Goal: Task Accomplishment & Management: Use online tool/utility

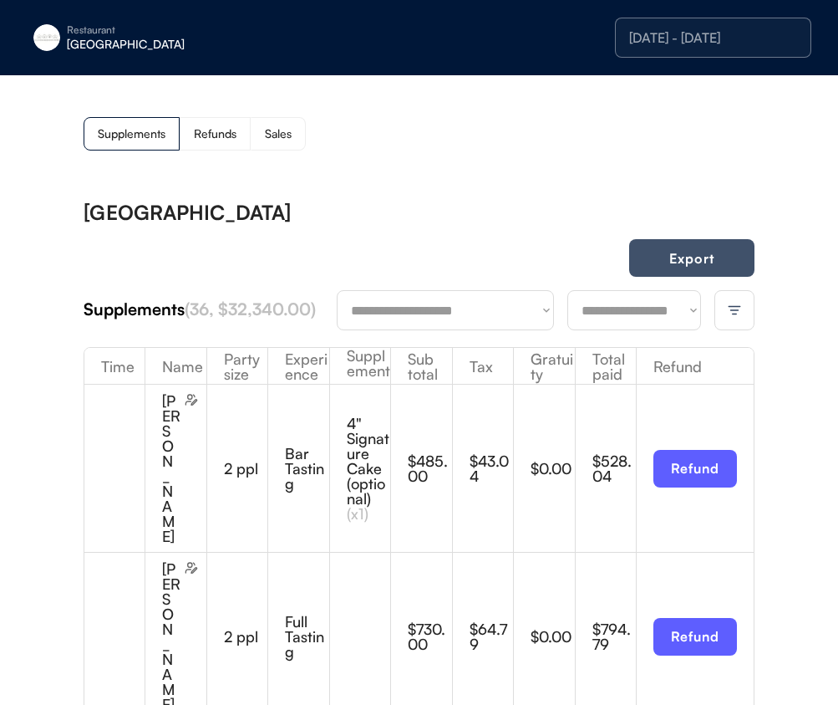
click at [691, 249] on button "Export" at bounding box center [691, 258] width 125 height 38
click at [130, 33] on div "Restaurant" at bounding box center [172, 30] width 211 height 10
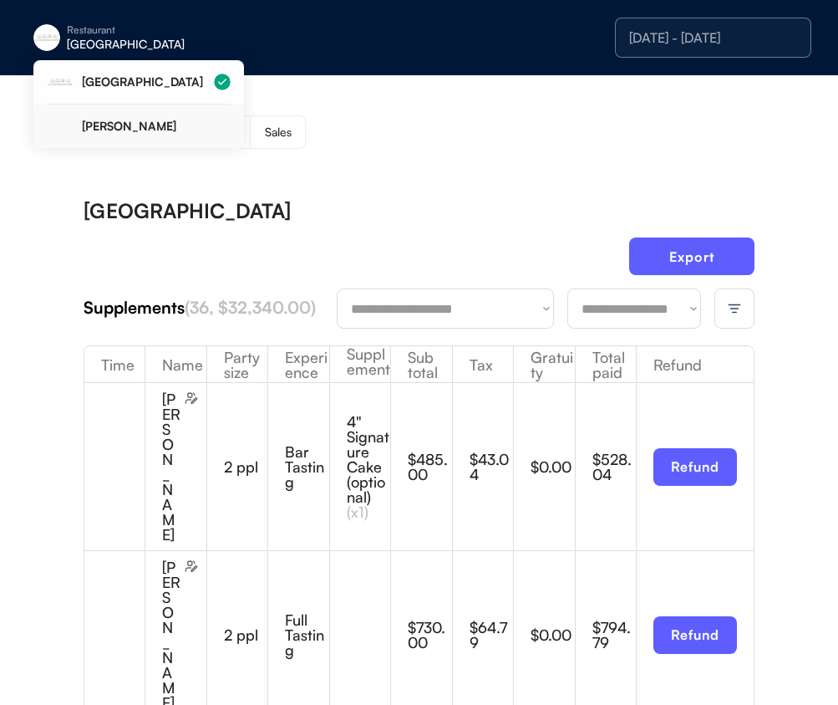
click at [119, 114] on div "[PERSON_NAME]" at bounding box center [139, 126] width 184 height 44
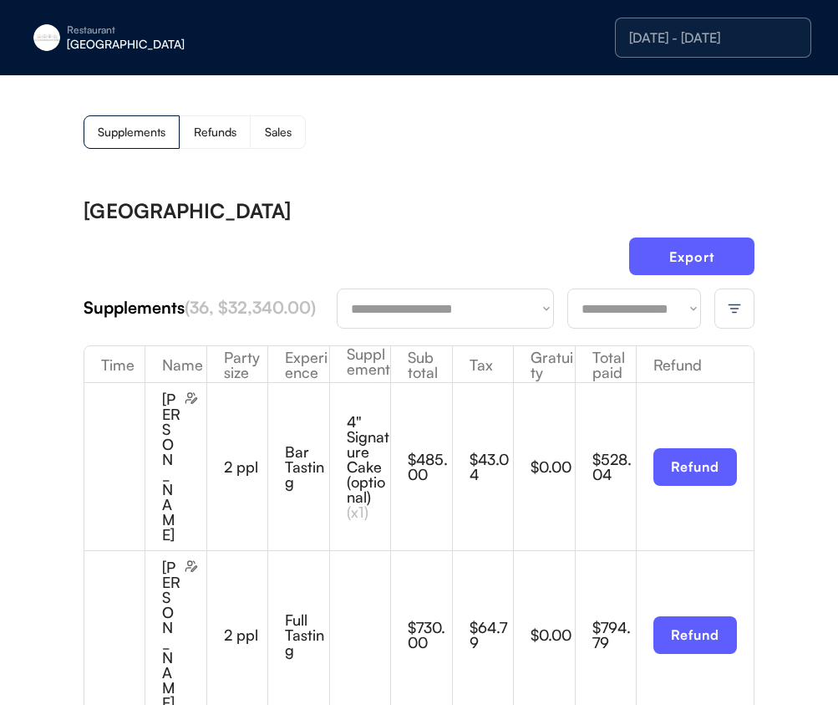
click at [517, 135] on div "Supplements Refunds Sales" at bounding box center [419, 131] width 671 height 33
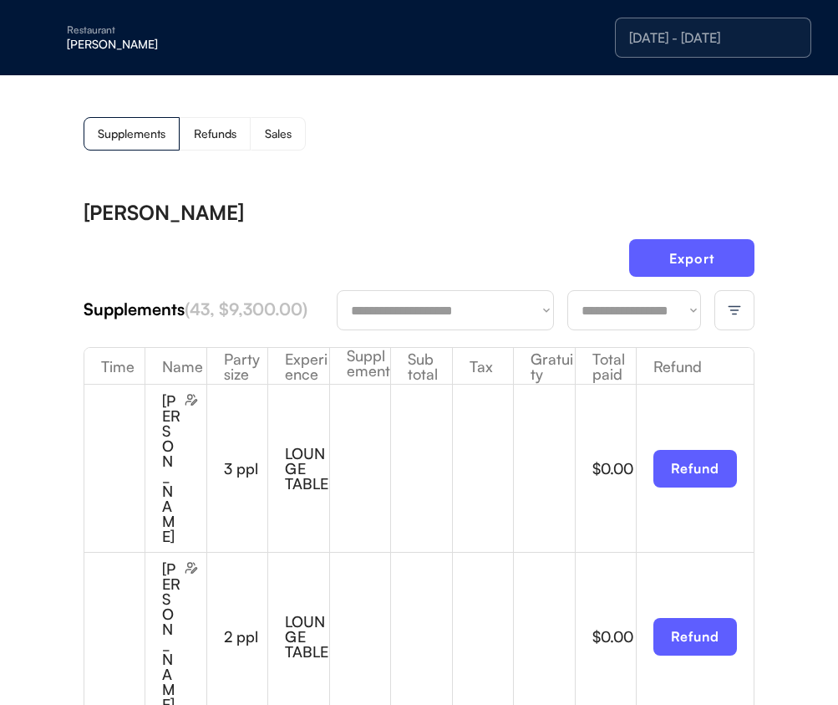
click at [621, 319] on select "**********" at bounding box center [635, 310] width 134 height 40
click at [735, 306] on img at bounding box center [734, 310] width 15 height 15
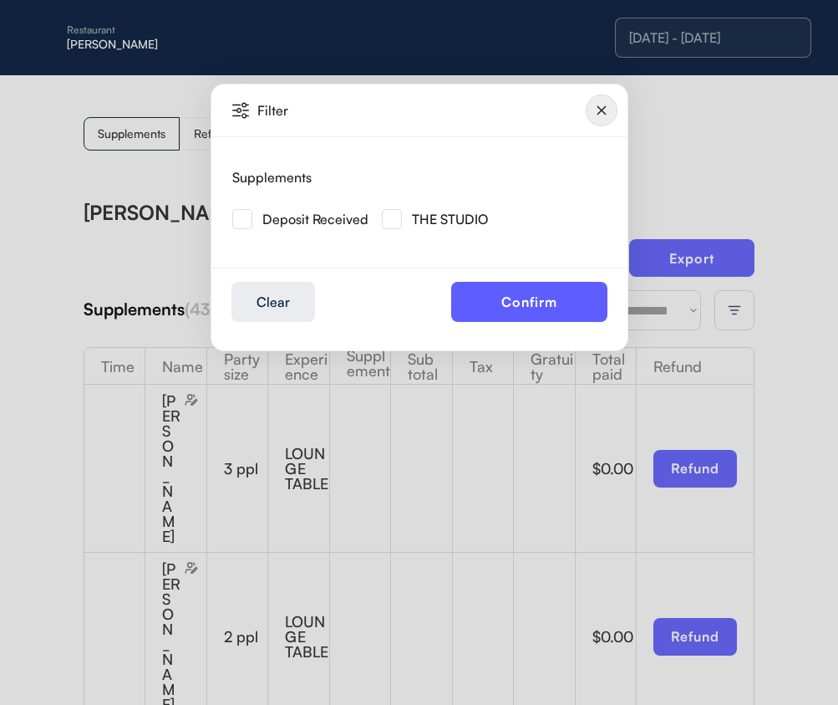
click at [395, 222] on img at bounding box center [392, 219] width 20 height 20
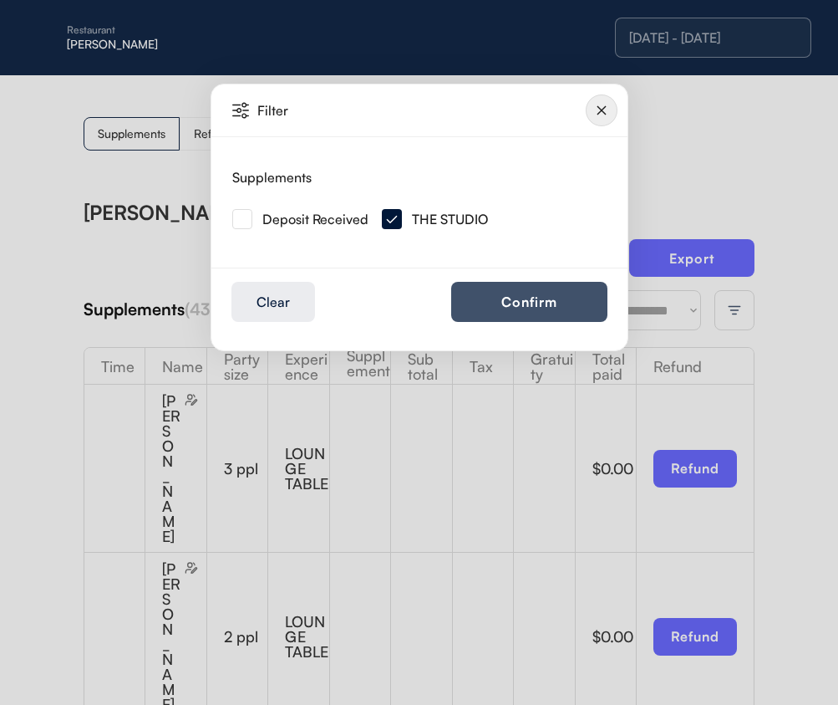
drag, startPoint x: 530, startPoint y: 302, endPoint x: 137, endPoint y: 367, distance: 398.3
click at [530, 302] on button "Confirm" at bounding box center [529, 302] width 156 height 40
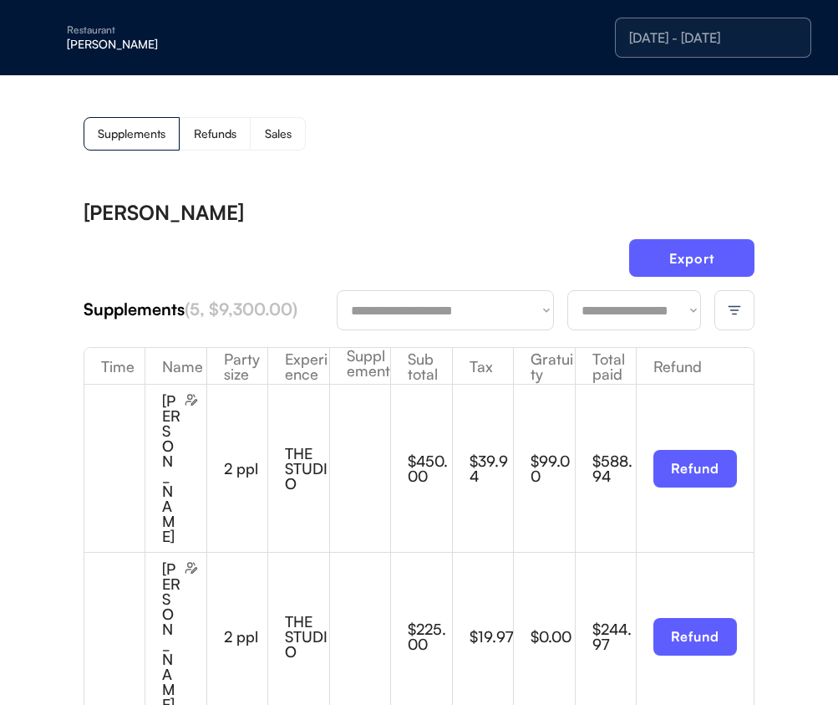
drag, startPoint x: 689, startPoint y: 251, endPoint x: 726, endPoint y: 248, distance: 36.9
click at [688, 251] on button "Export" at bounding box center [691, 258] width 125 height 38
